Goal: Find specific page/section

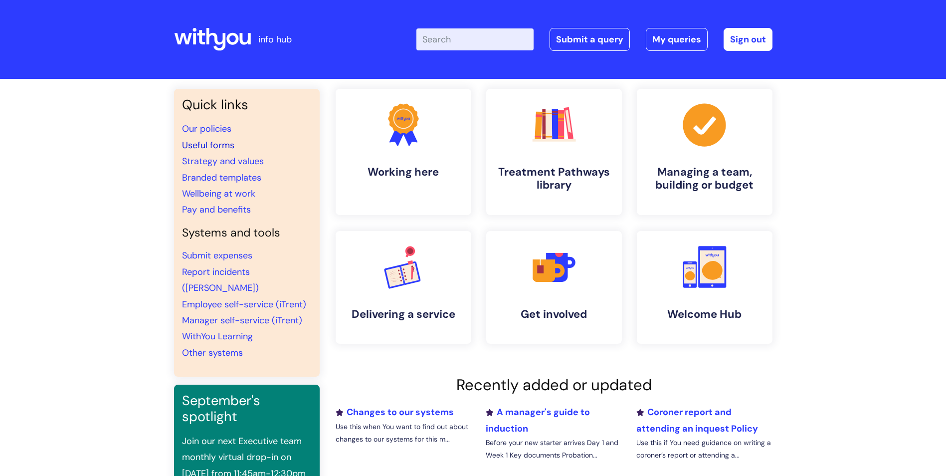
click at [227, 145] on link "Useful forms" at bounding box center [208, 145] width 52 height 12
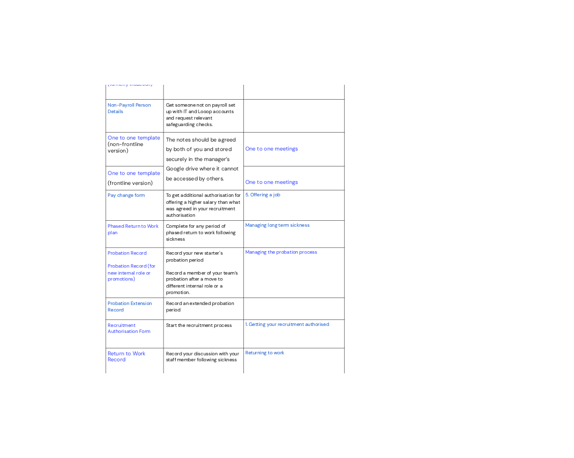
scroll to position [1297, 0]
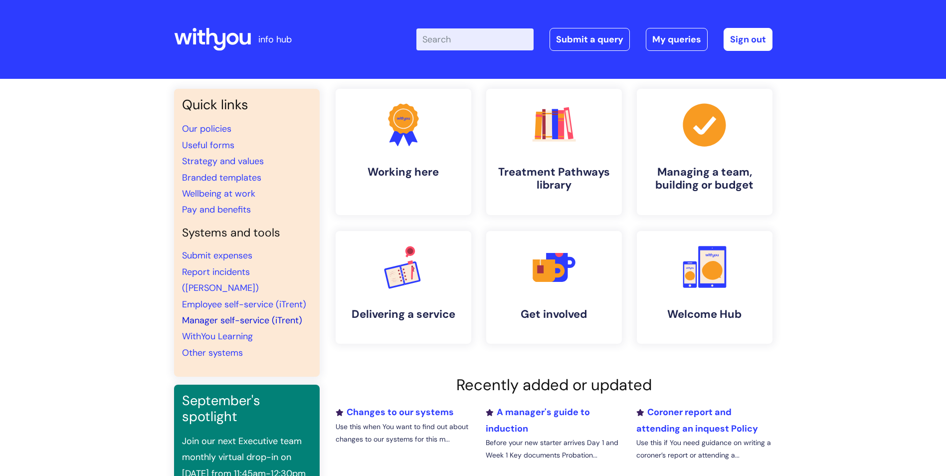
click at [268, 314] on link "Manager self-service (iTrent)" at bounding box center [242, 320] width 120 height 12
